Goal: Find contact information: Obtain details needed to contact an individual or organization

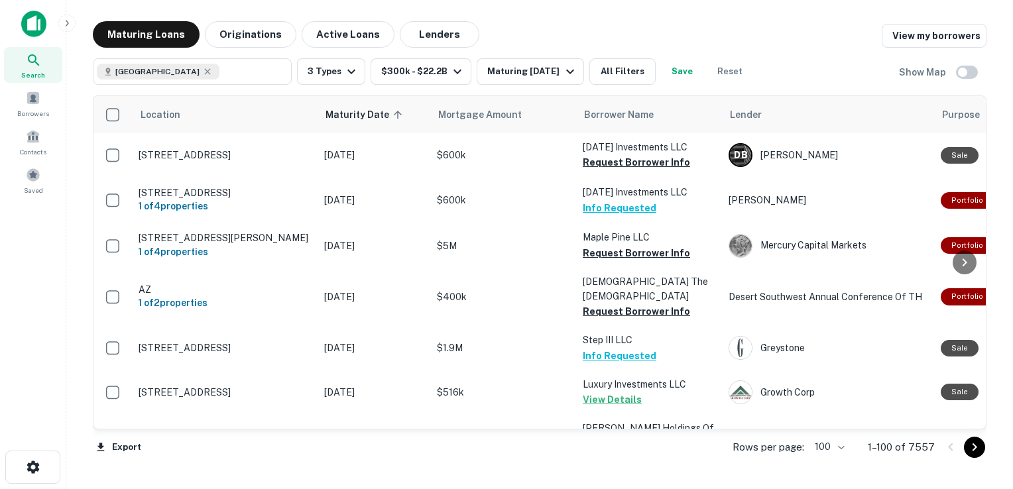
scroll to position [1046, 0]
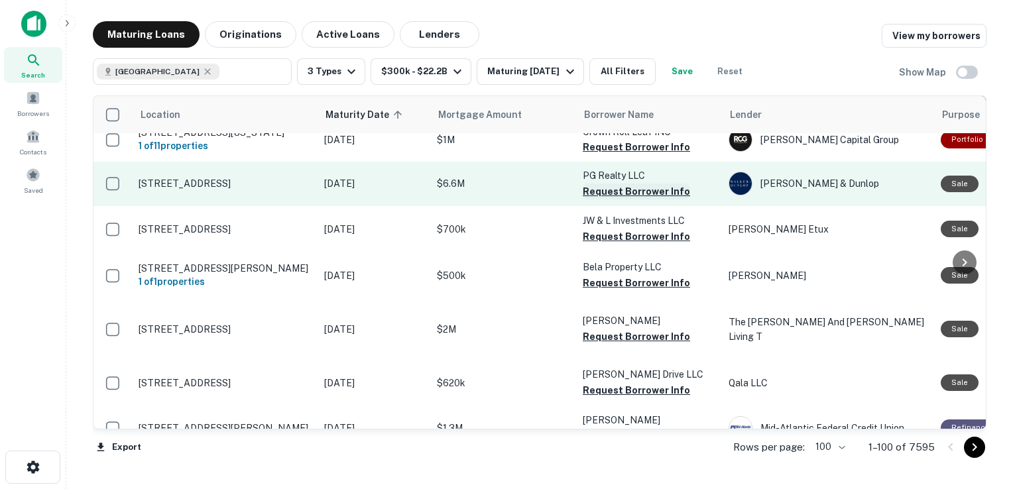
click at [643, 184] on button "Request Borrower Info" at bounding box center [636, 192] width 107 height 16
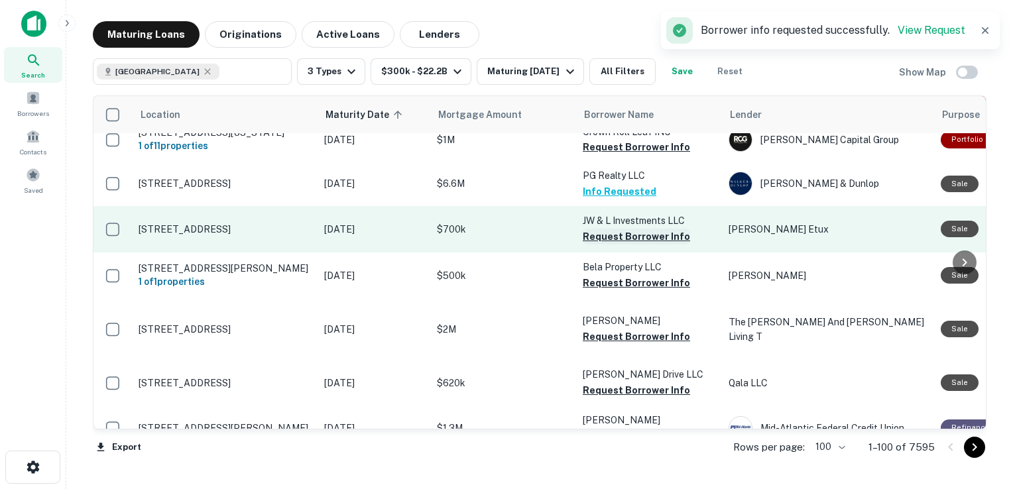
click at [626, 229] on button "Request Borrower Info" at bounding box center [636, 237] width 107 height 16
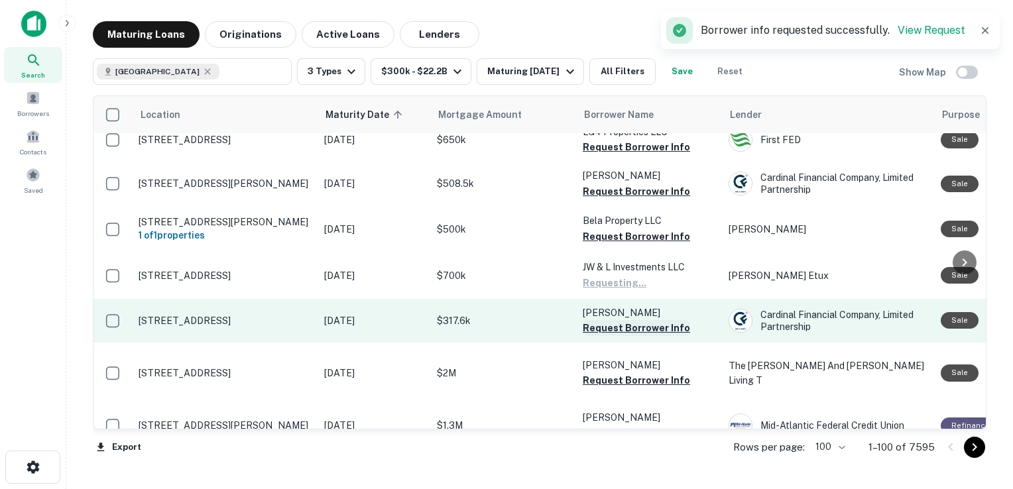
scroll to position [1043, 0]
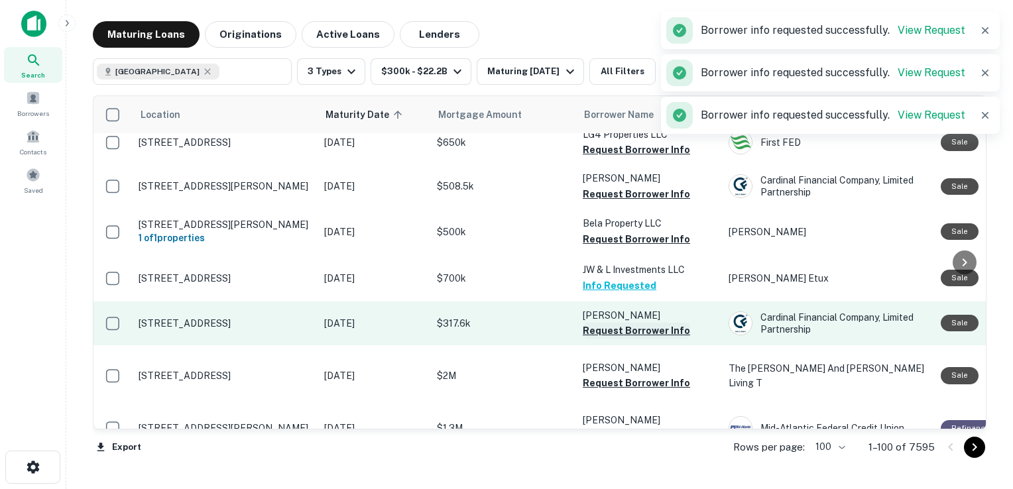
click at [618, 323] on button "Request Borrower Info" at bounding box center [636, 331] width 107 height 16
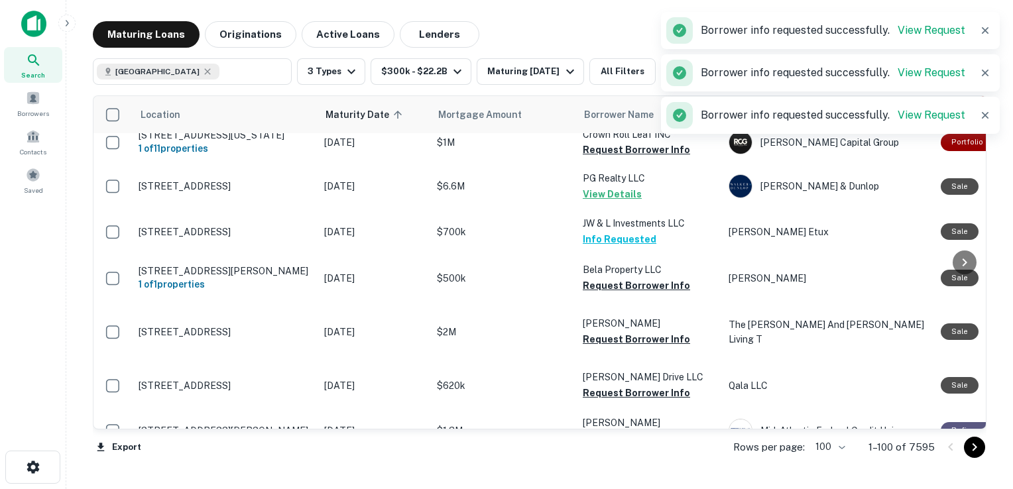
scroll to position [1046, 0]
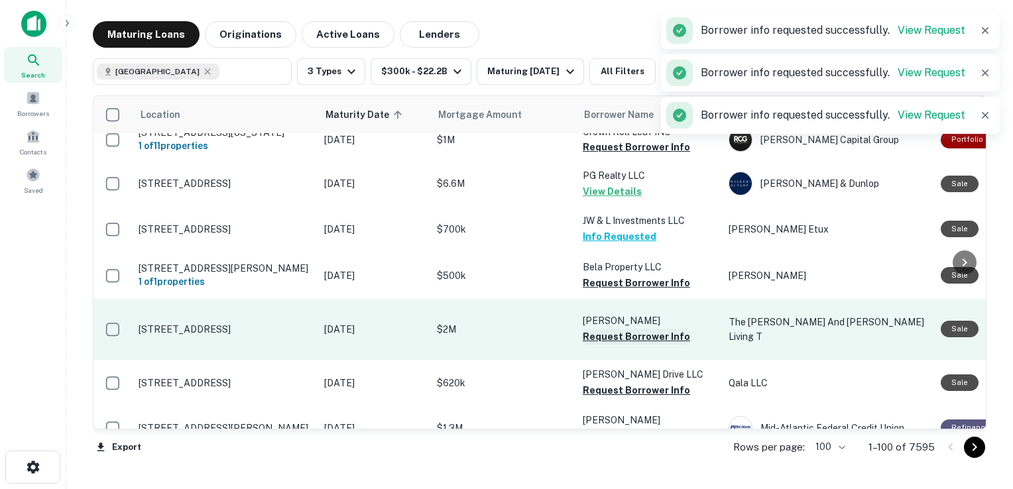
click at [609, 329] on button "Request Borrower Info" at bounding box center [636, 337] width 107 height 16
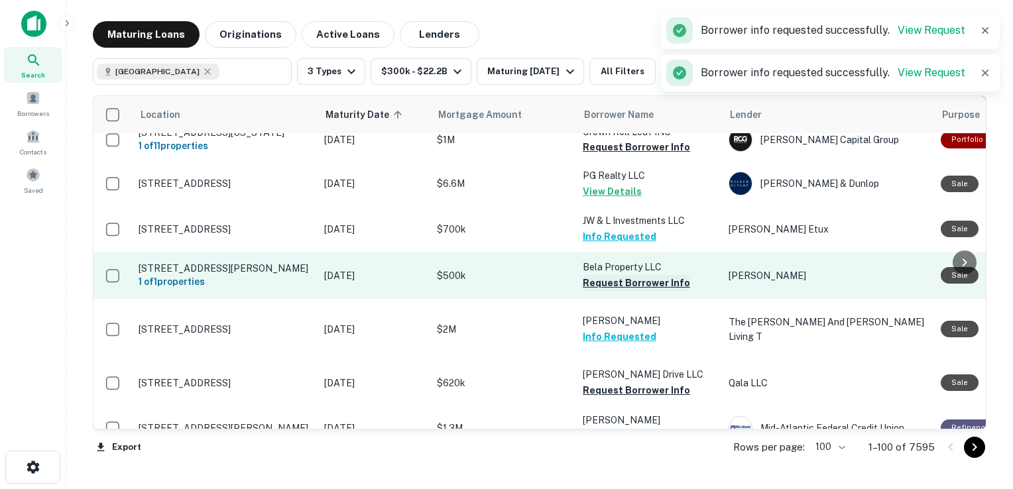
click at [608, 275] on button "Request Borrower Info" at bounding box center [636, 283] width 107 height 16
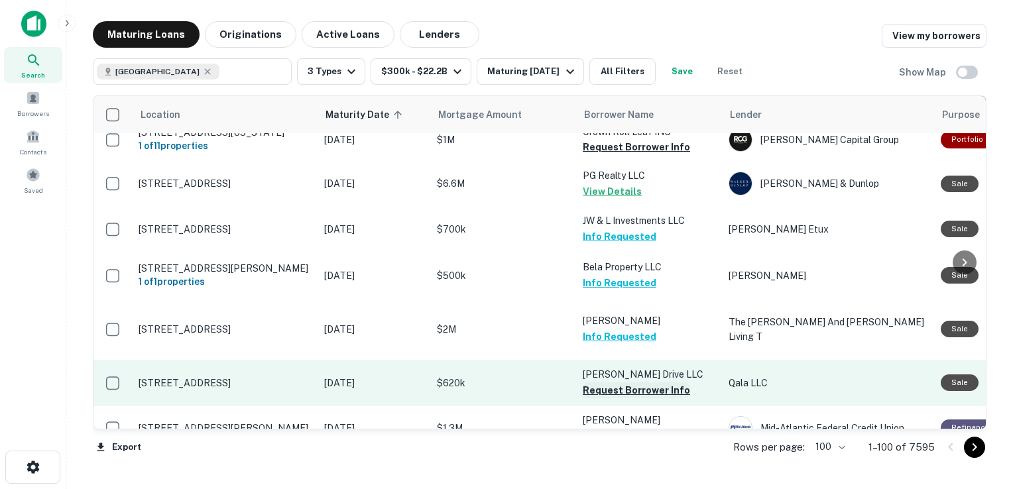
click at [607, 382] on button "Request Borrower Info" at bounding box center [636, 390] width 107 height 16
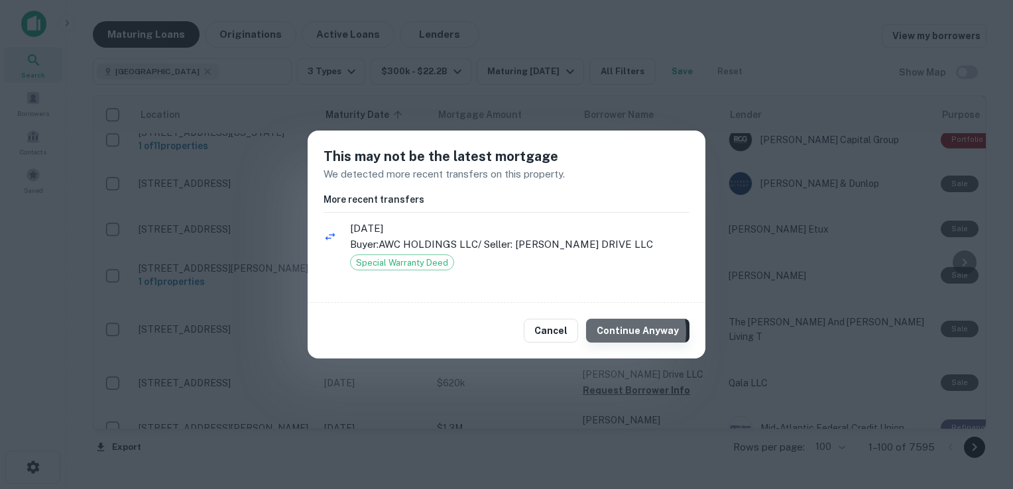
click at [615, 331] on button "Continue Anyway" at bounding box center [637, 331] width 103 height 24
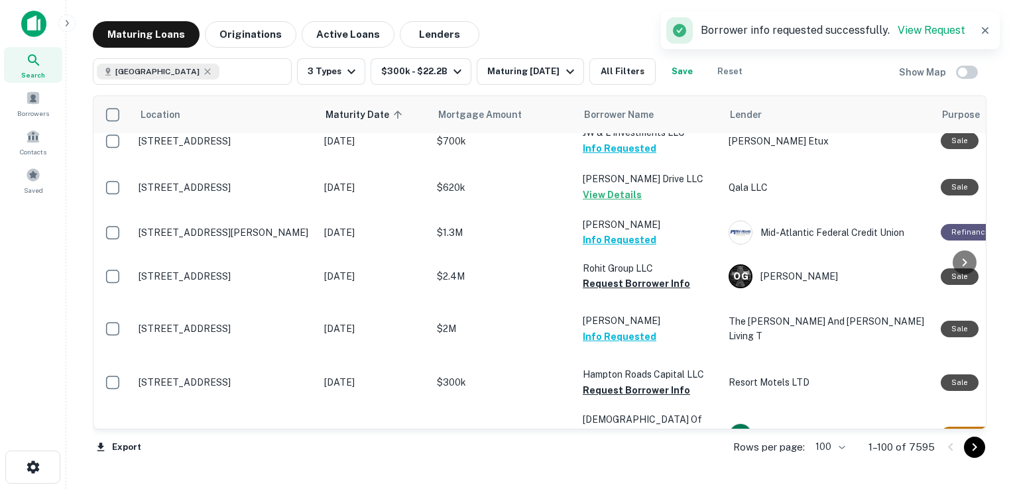
scroll to position [1231, 0]
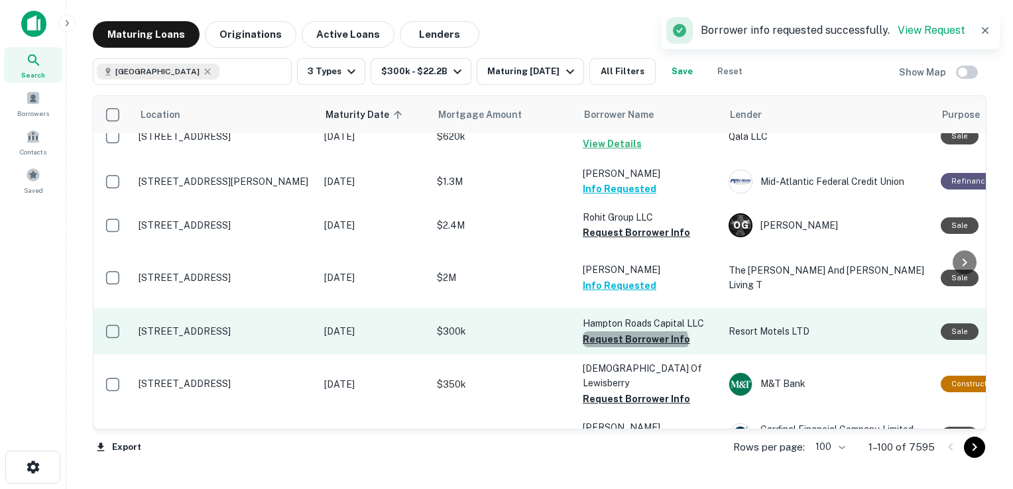
click at [634, 331] on button "Request Borrower Info" at bounding box center [636, 339] width 107 height 16
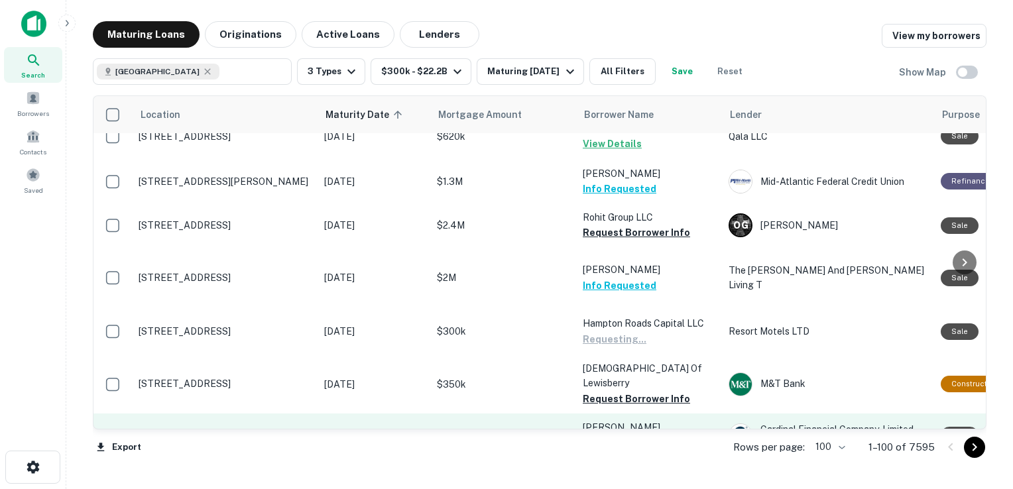
click at [623, 435] on button "Request Borrower Info" at bounding box center [636, 443] width 107 height 16
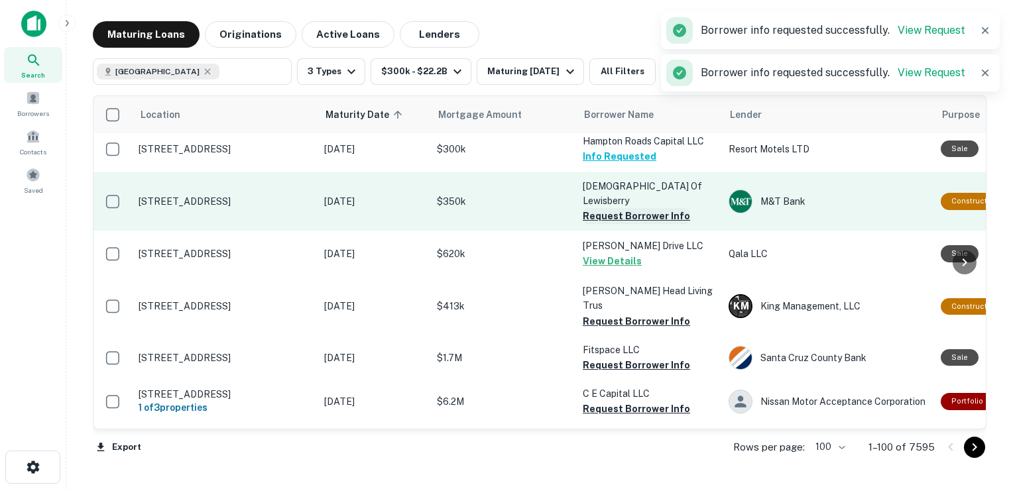
scroll to position [1412, 0]
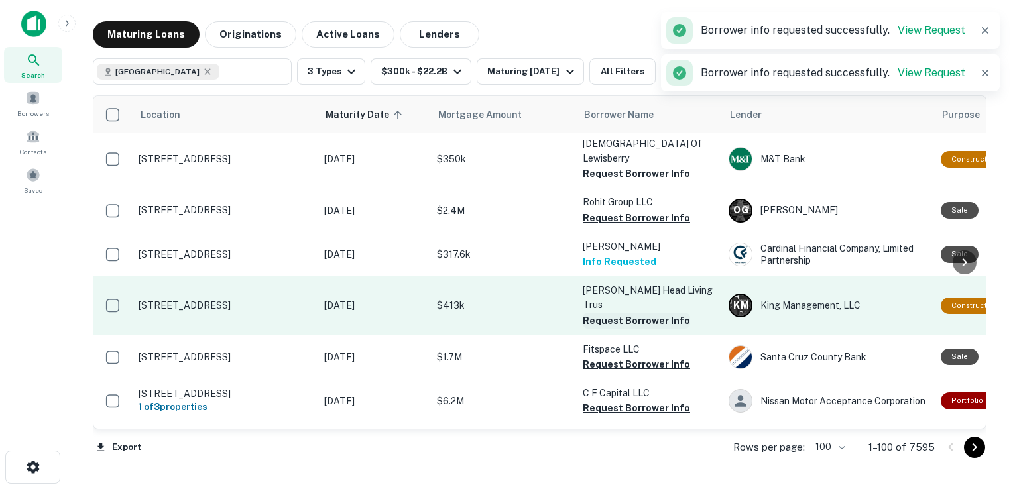
click at [614, 313] on button "Request Borrower Info" at bounding box center [636, 321] width 107 height 16
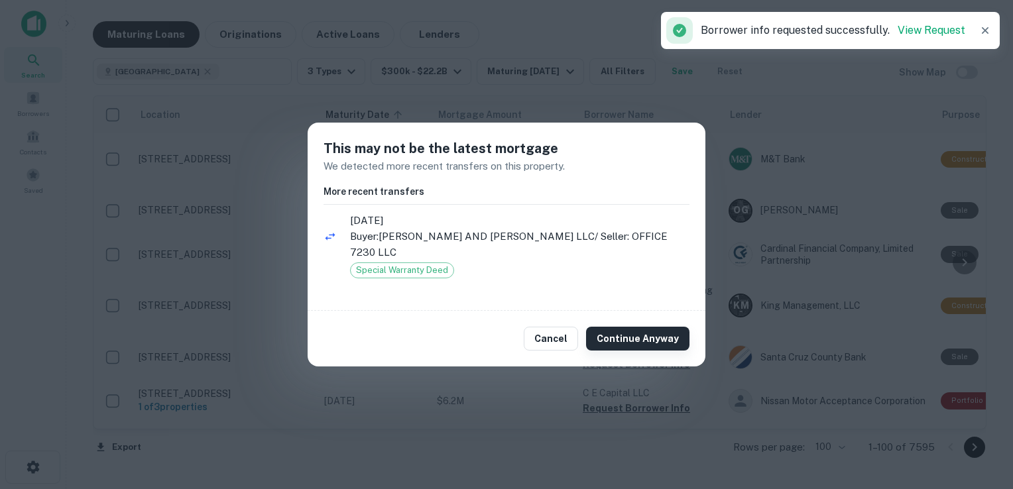
click at [635, 333] on button "Continue Anyway" at bounding box center [637, 339] width 103 height 24
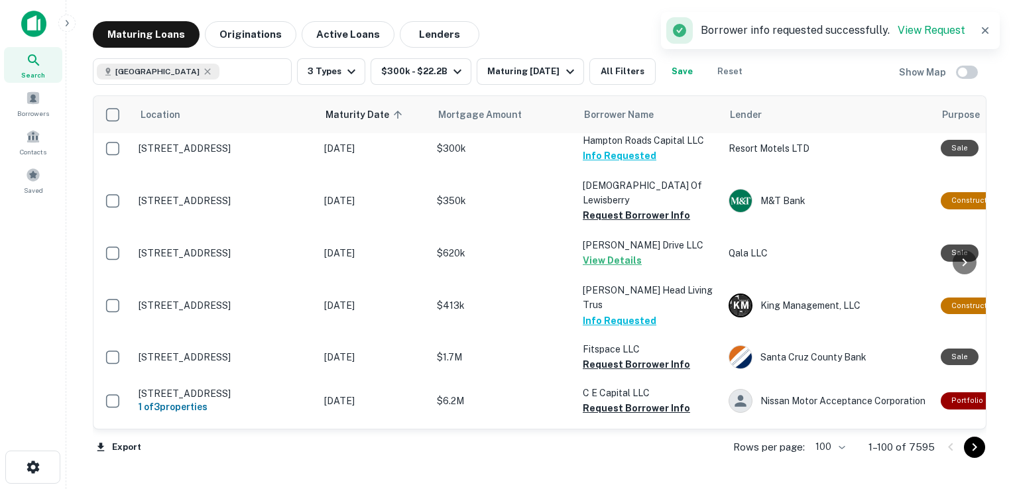
click at [624, 429] on p "The G & G Sewing Machine Corporation" at bounding box center [649, 443] width 133 height 29
click at [787, 440] on div "Liftfund" at bounding box center [827, 452] width 199 height 24
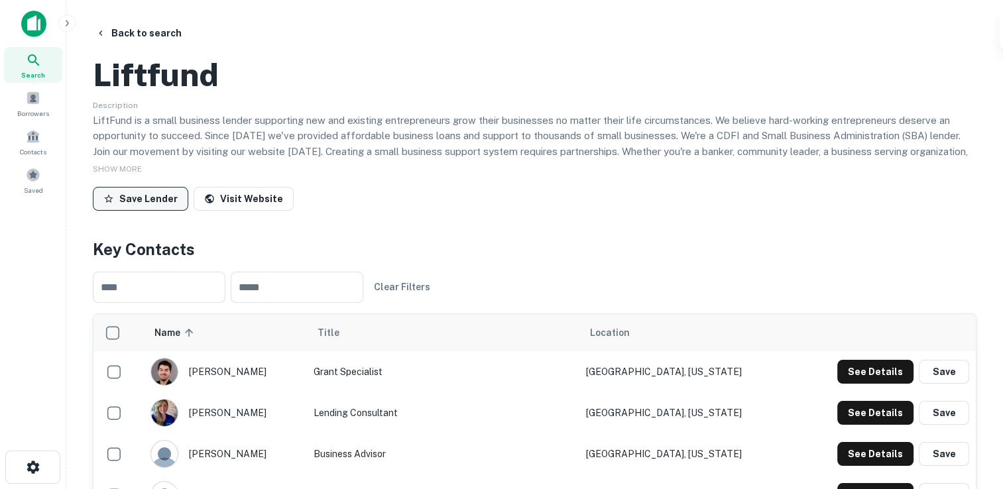
click at [144, 211] on button "Save Lender" at bounding box center [140, 199] width 95 height 24
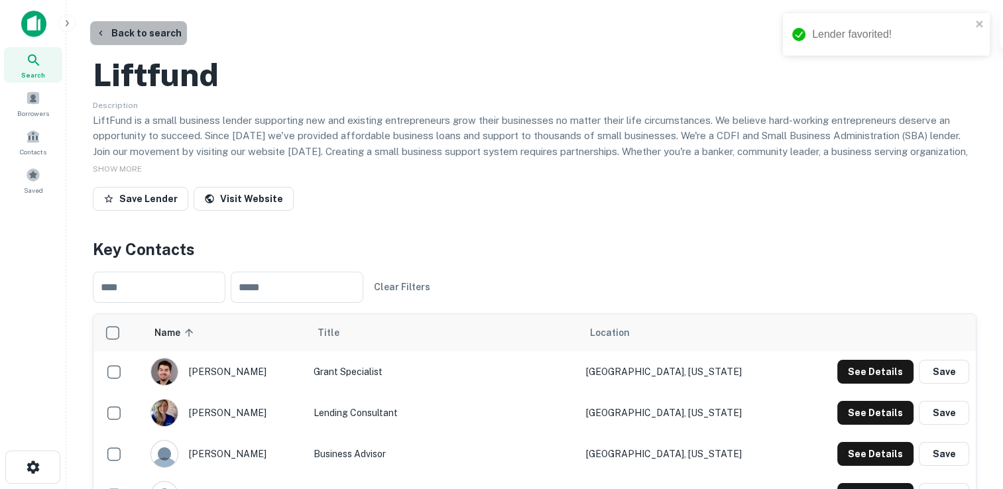
click at [152, 36] on button "Back to search" at bounding box center [138, 33] width 97 height 24
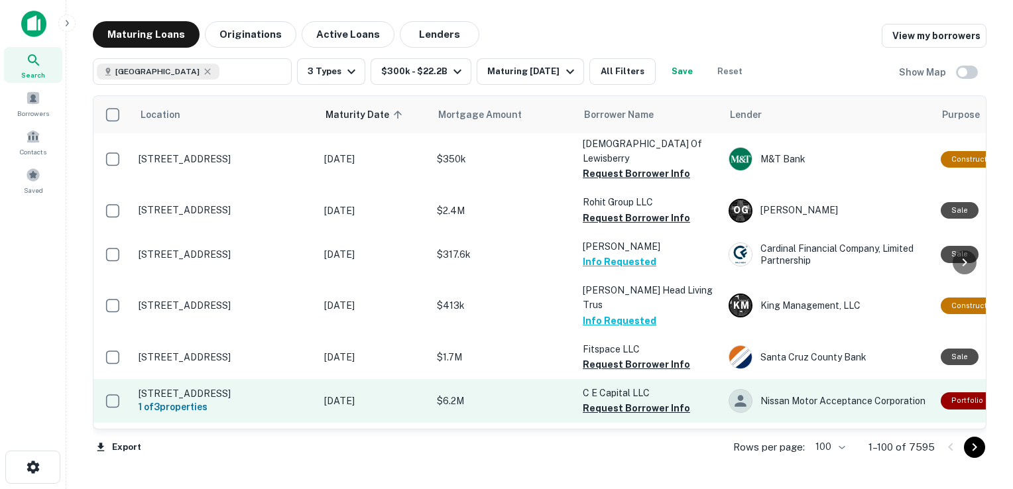
scroll to position [1439, 0]
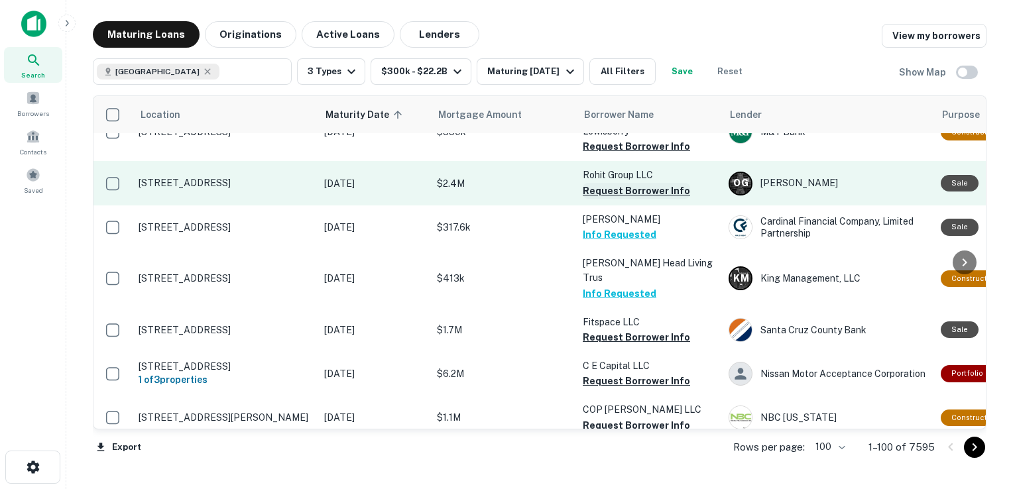
click at [610, 183] on button "Request Borrower Info" at bounding box center [636, 191] width 107 height 16
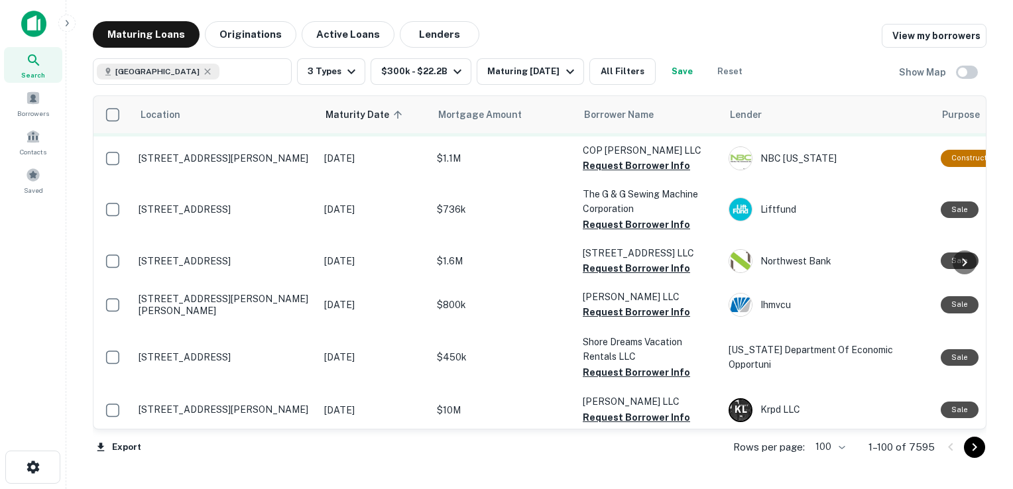
scroll to position [1750, 0]
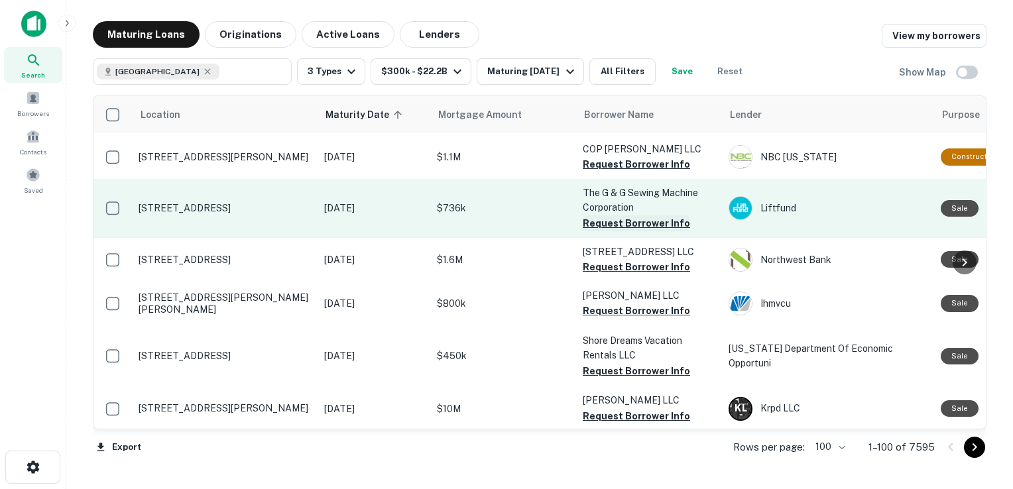
click at [598, 215] on button "Request Borrower Info" at bounding box center [636, 223] width 107 height 16
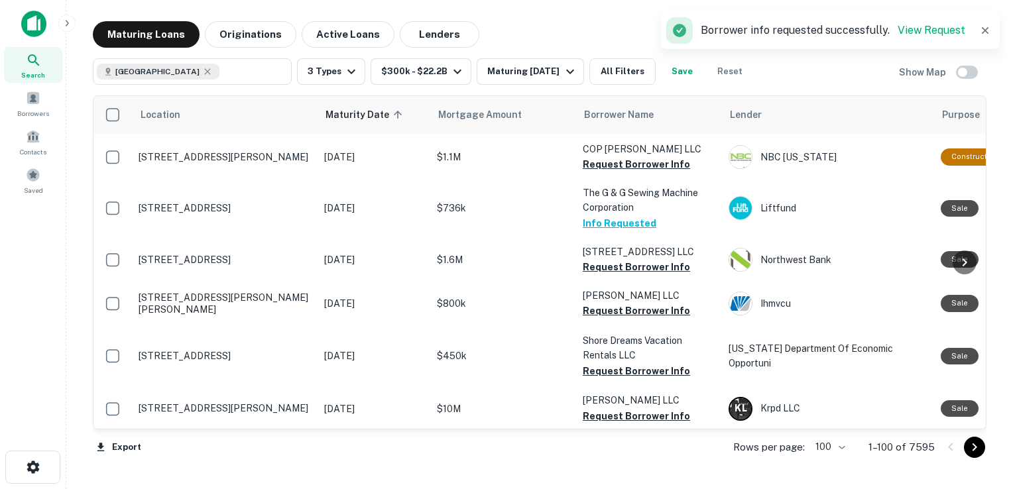
click at [608, 303] on button "Request Borrower Info" at bounding box center [636, 311] width 107 height 16
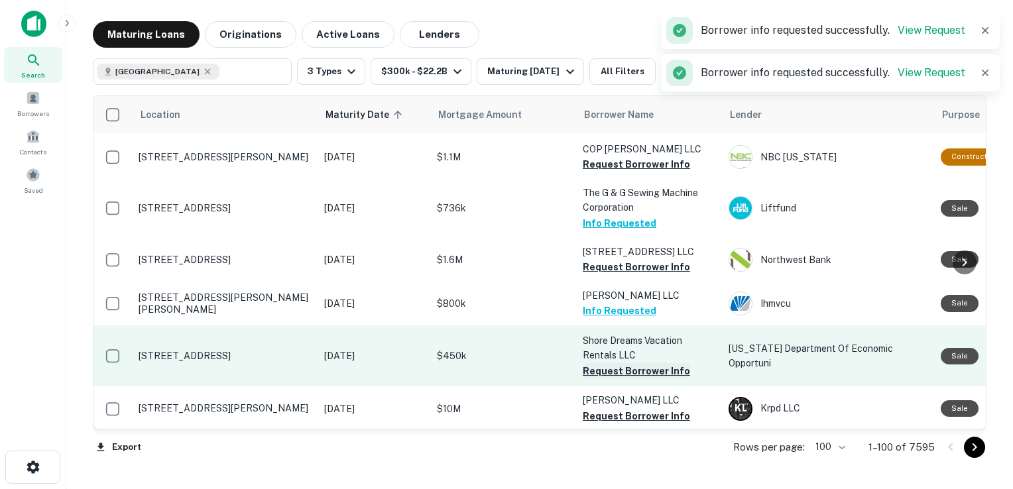
click at [636, 363] on button "Request Borrower Info" at bounding box center [636, 371] width 107 height 16
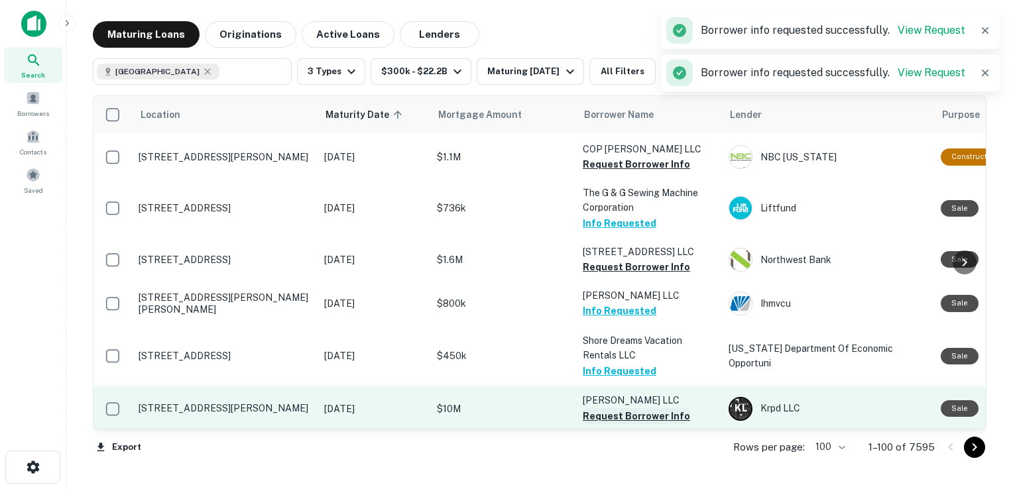
click at [626, 408] on button "Request Borrower Info" at bounding box center [636, 416] width 107 height 16
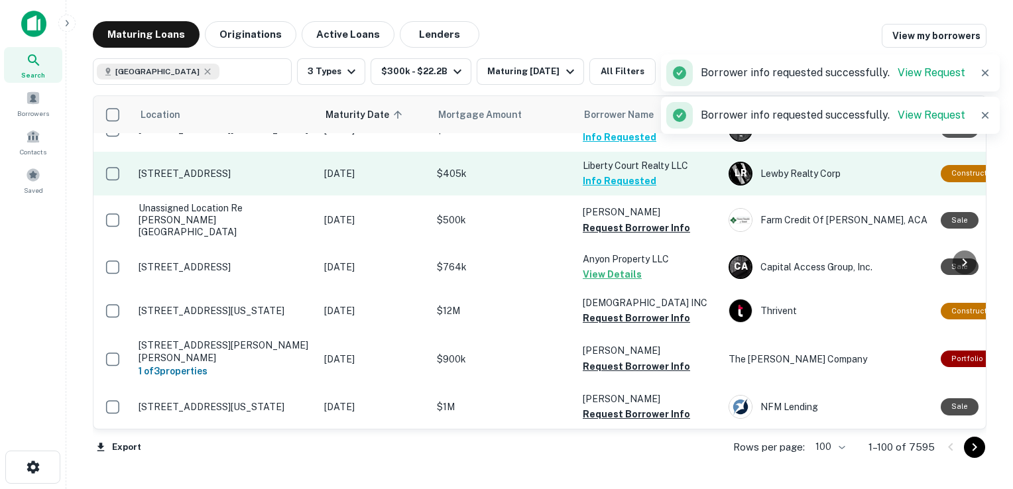
scroll to position [2030, 0]
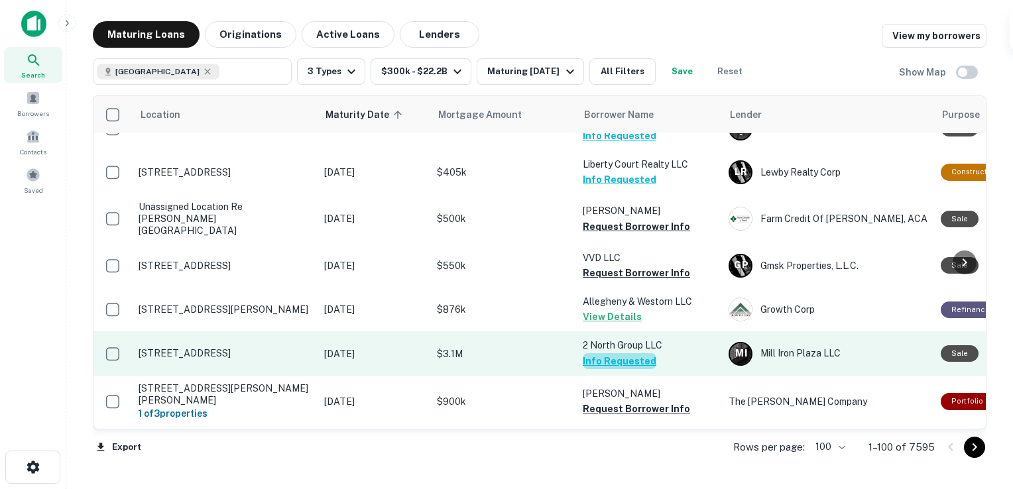
click at [622, 353] on button "Info Requested" at bounding box center [620, 361] width 74 height 16
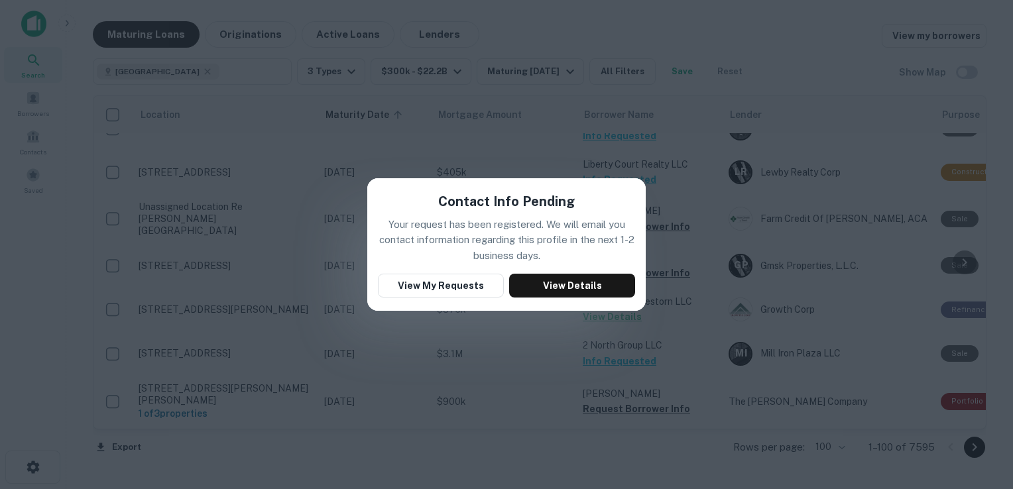
click at [598, 30] on div "Contact Info Pending Your request has been registered. We will email you contac…" at bounding box center [506, 244] width 1013 height 489
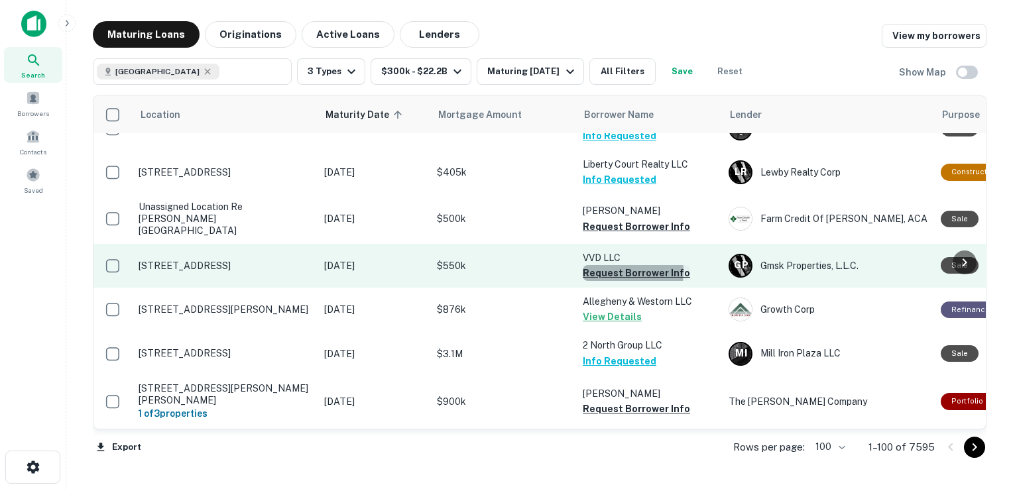
click at [601, 265] on button "Request Borrower Info" at bounding box center [636, 273] width 107 height 16
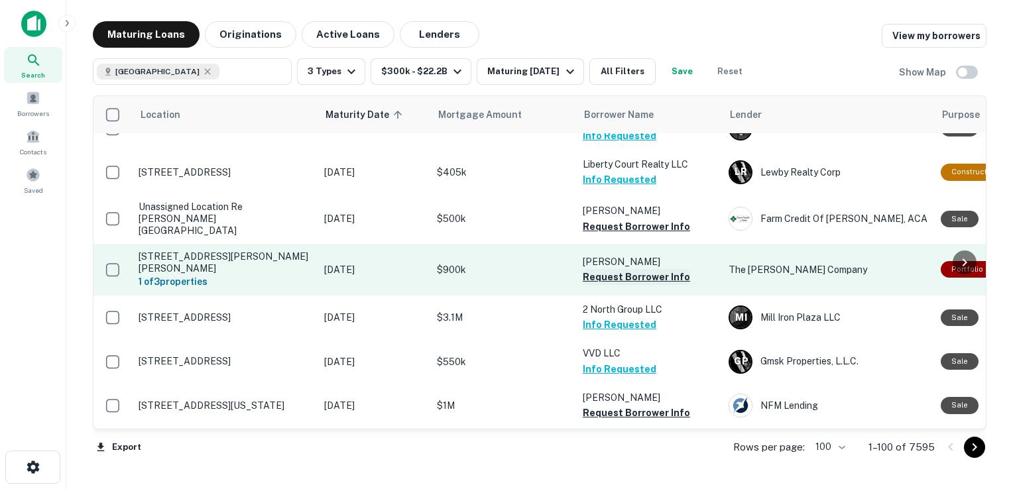
click at [628, 269] on button "Request Borrower Info" at bounding box center [636, 277] width 107 height 16
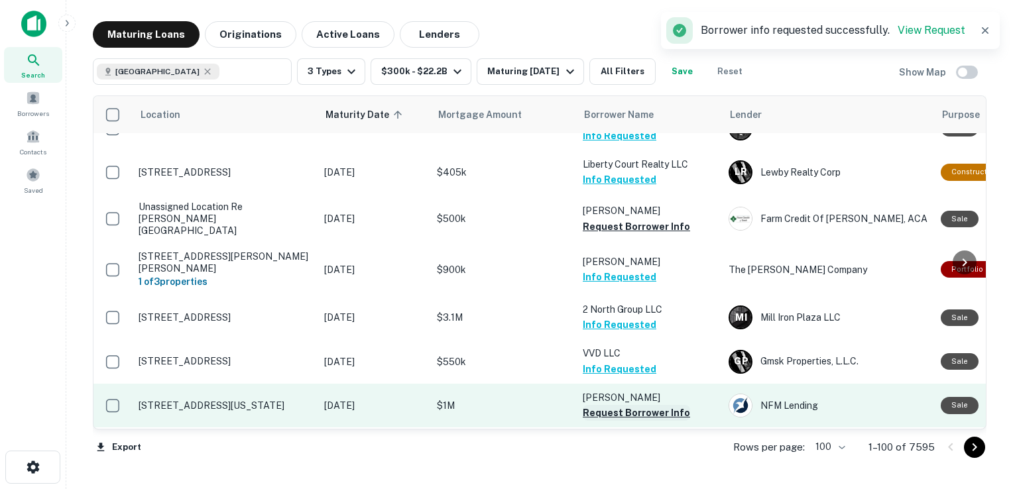
click at [644, 405] on button "Request Borrower Info" at bounding box center [636, 413] width 107 height 16
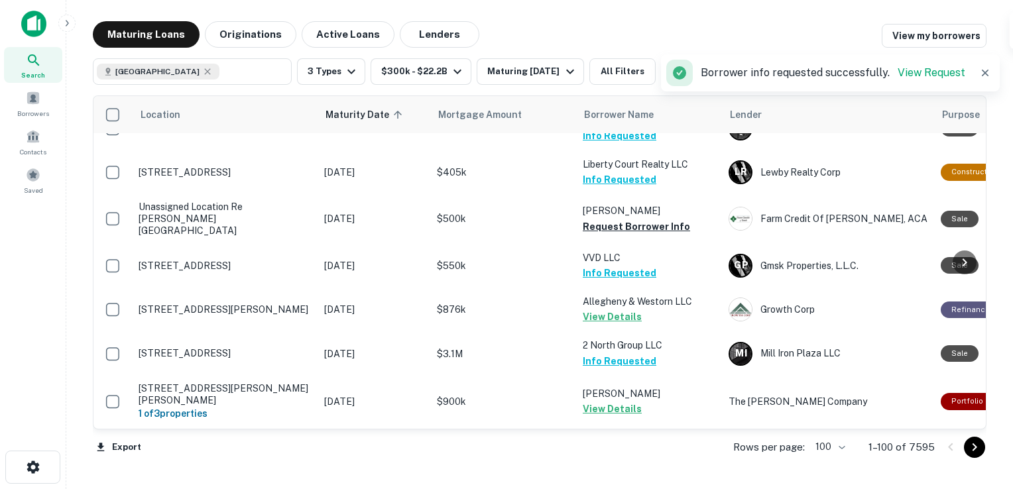
scroll to position [2102, 0]
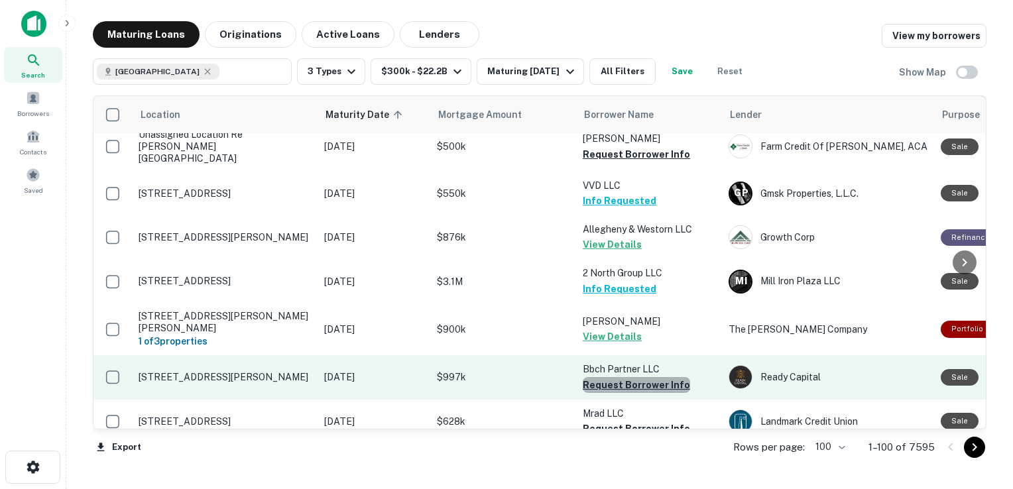
click at [640, 377] on button "Request Borrower Info" at bounding box center [636, 385] width 107 height 16
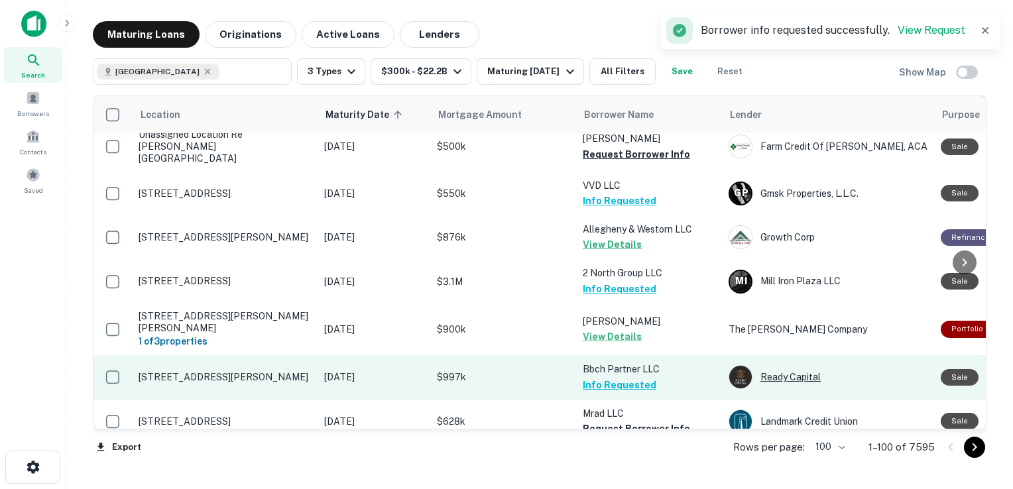
click at [783, 365] on div "Ready Capital" at bounding box center [827, 377] width 199 height 24
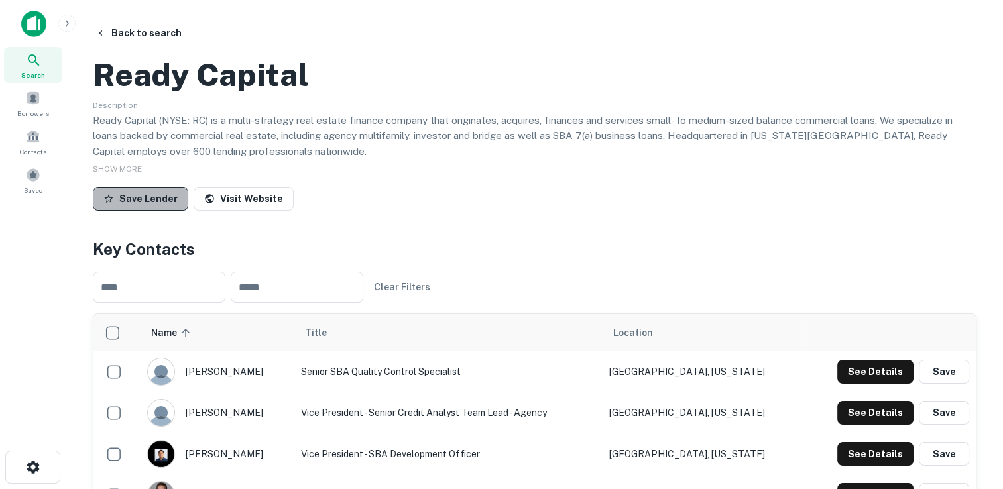
click at [155, 211] on button "Save Lender" at bounding box center [140, 199] width 95 height 24
click at [139, 36] on button "Back to search" at bounding box center [138, 33] width 97 height 24
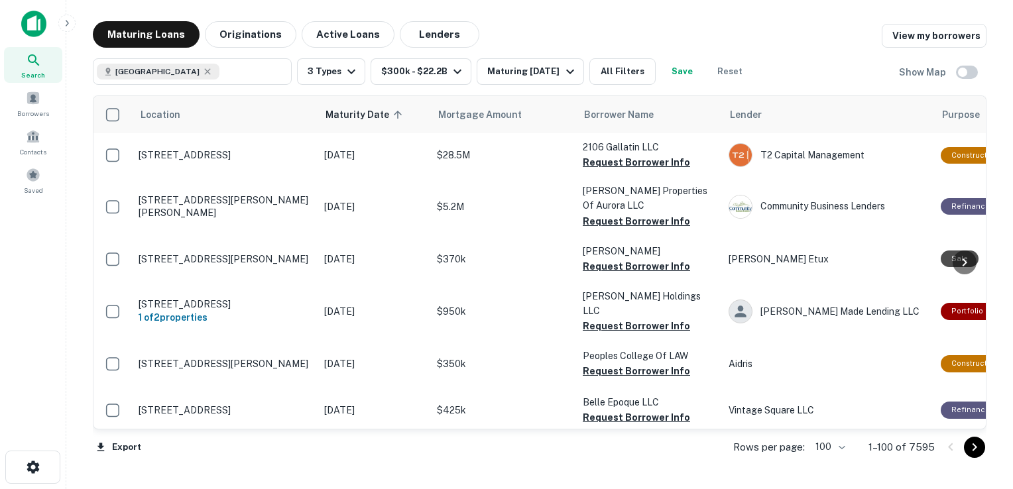
scroll to position [2102, 0]
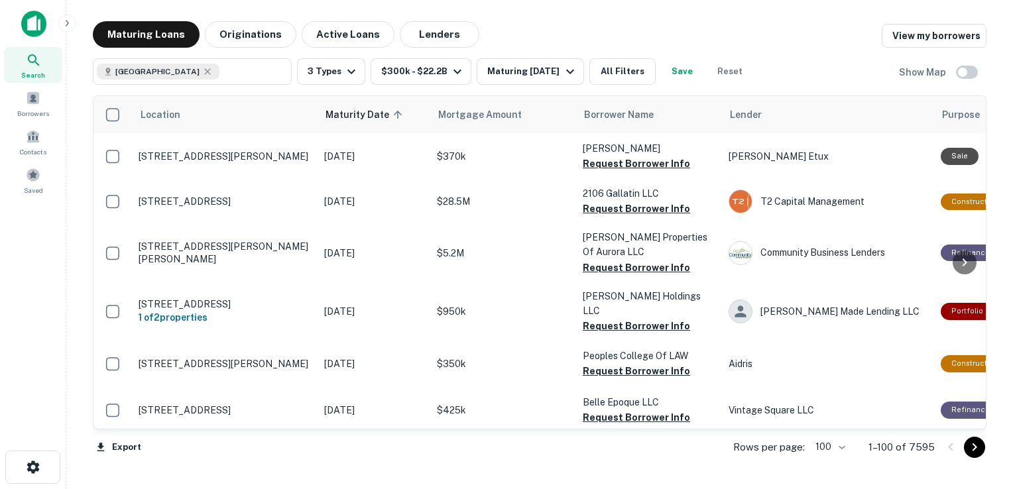
scroll to position [2102, 0]
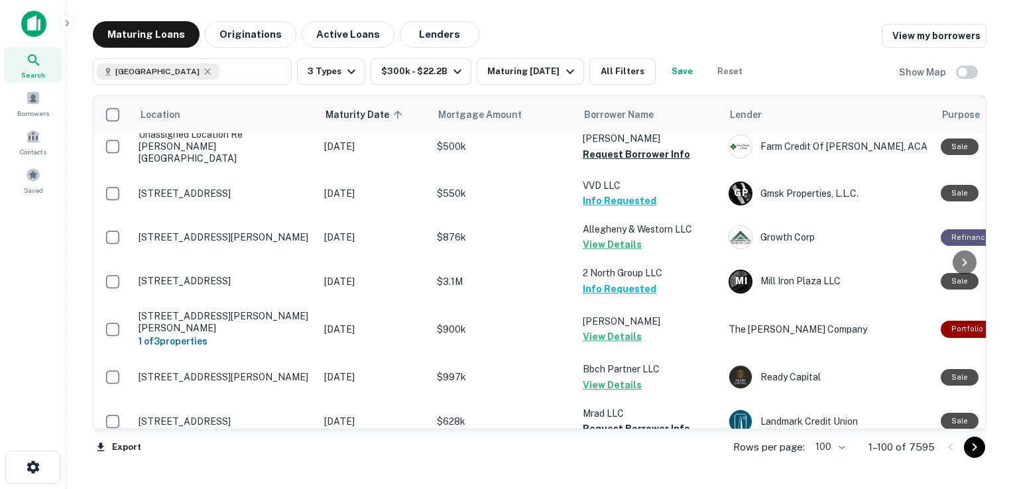
click at [612, 466] on button "Request Borrower Info" at bounding box center [636, 474] width 107 height 16
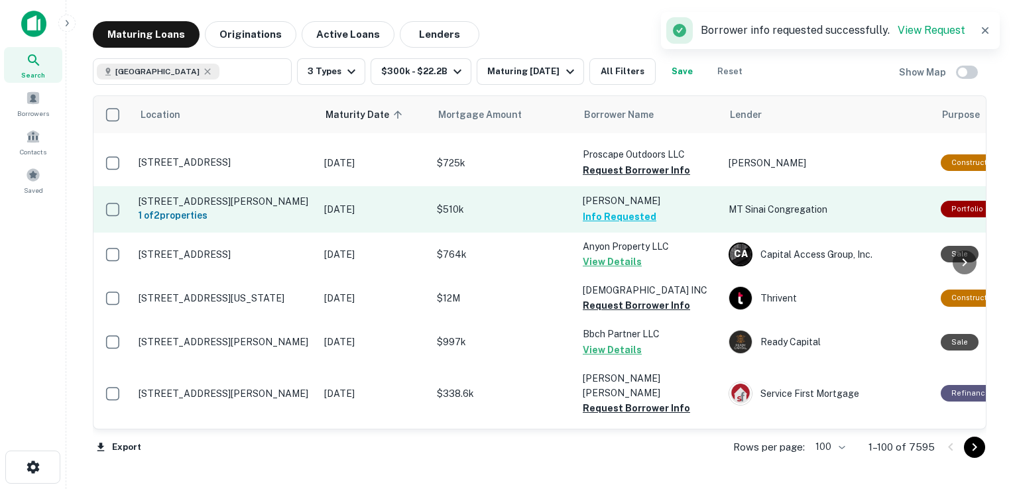
scroll to position [2461, 0]
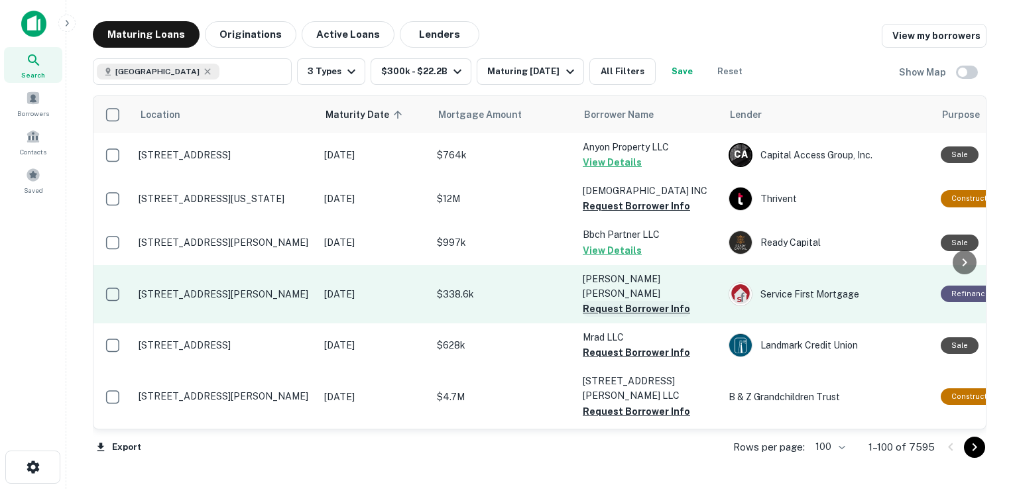
click at [625, 301] on button "Request Borrower Info" at bounding box center [636, 309] width 107 height 16
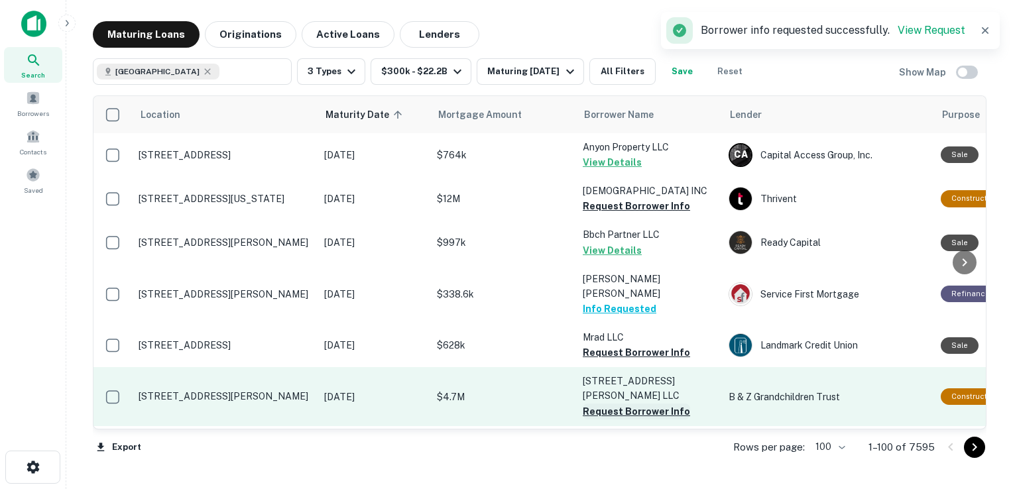
click at [637, 404] on button "Request Borrower Info" at bounding box center [636, 412] width 107 height 16
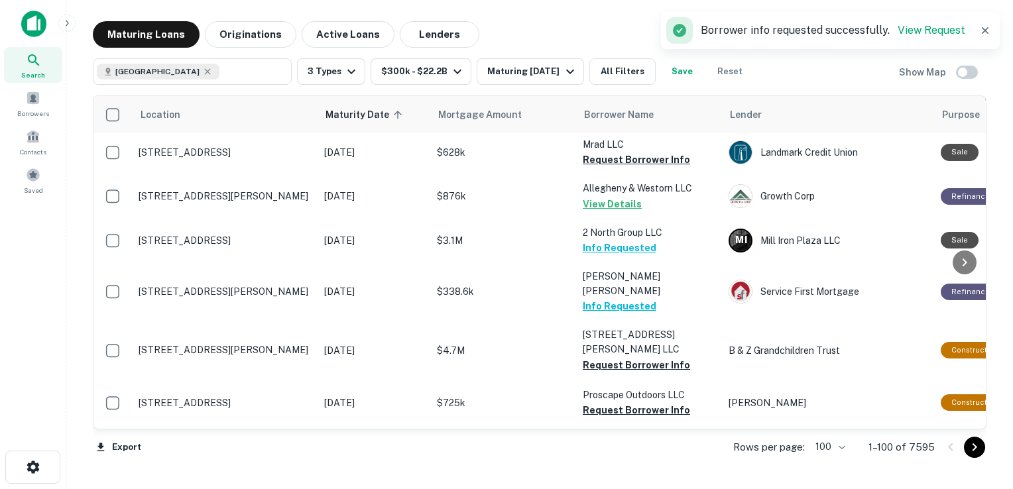
scroll to position [2459, 0]
